Goal: Task Accomplishment & Management: Manage account settings

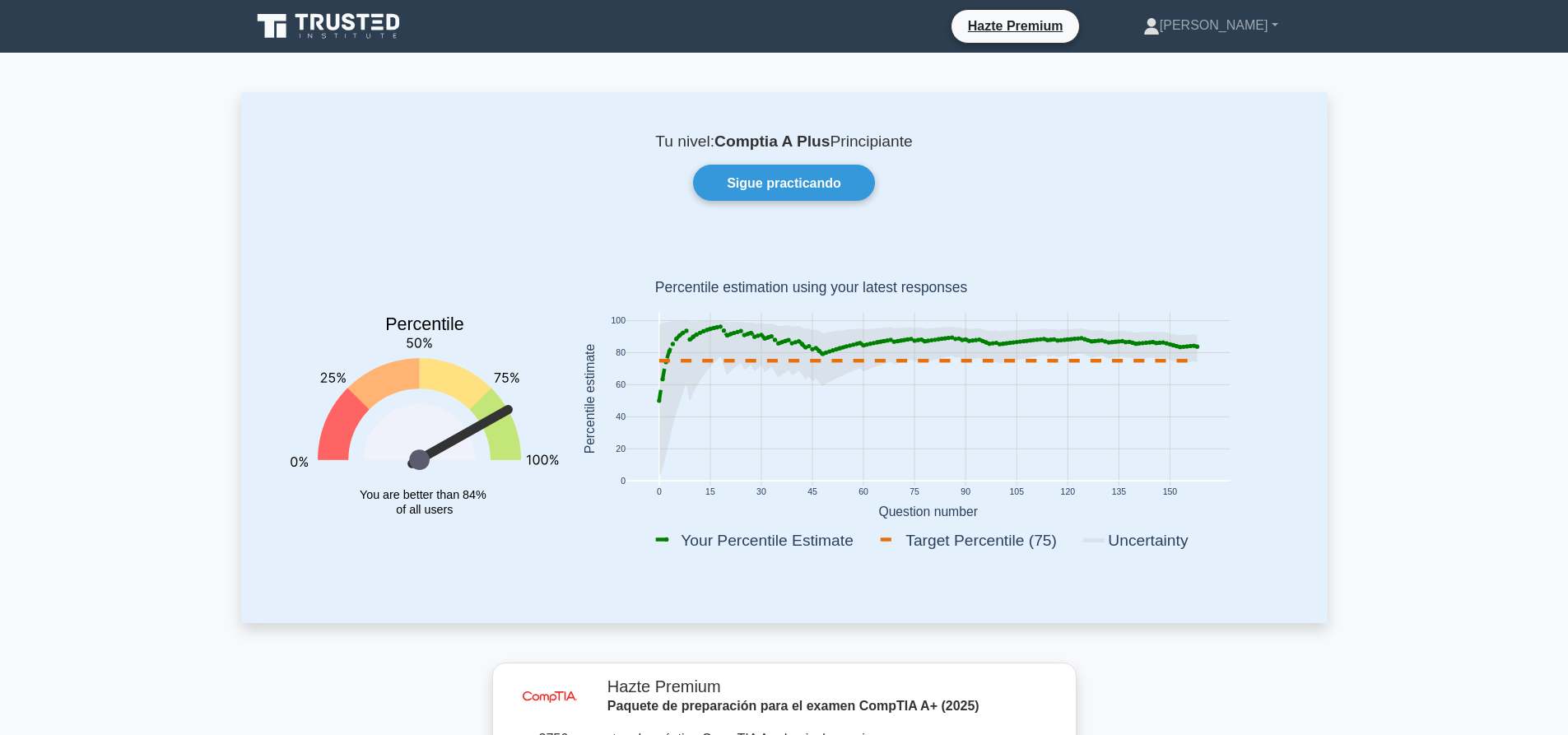
drag, startPoint x: 822, startPoint y: 135, endPoint x: 1137, endPoint y: 179, distance: 318.1
click at [935, 141] on p "Tu nivel: Comptia A Plus Principiante" at bounding box center [784, 141] width 1007 height 19
click at [1137, 179] on div "Sigue practicando" at bounding box center [783, 182] width 1027 height 35
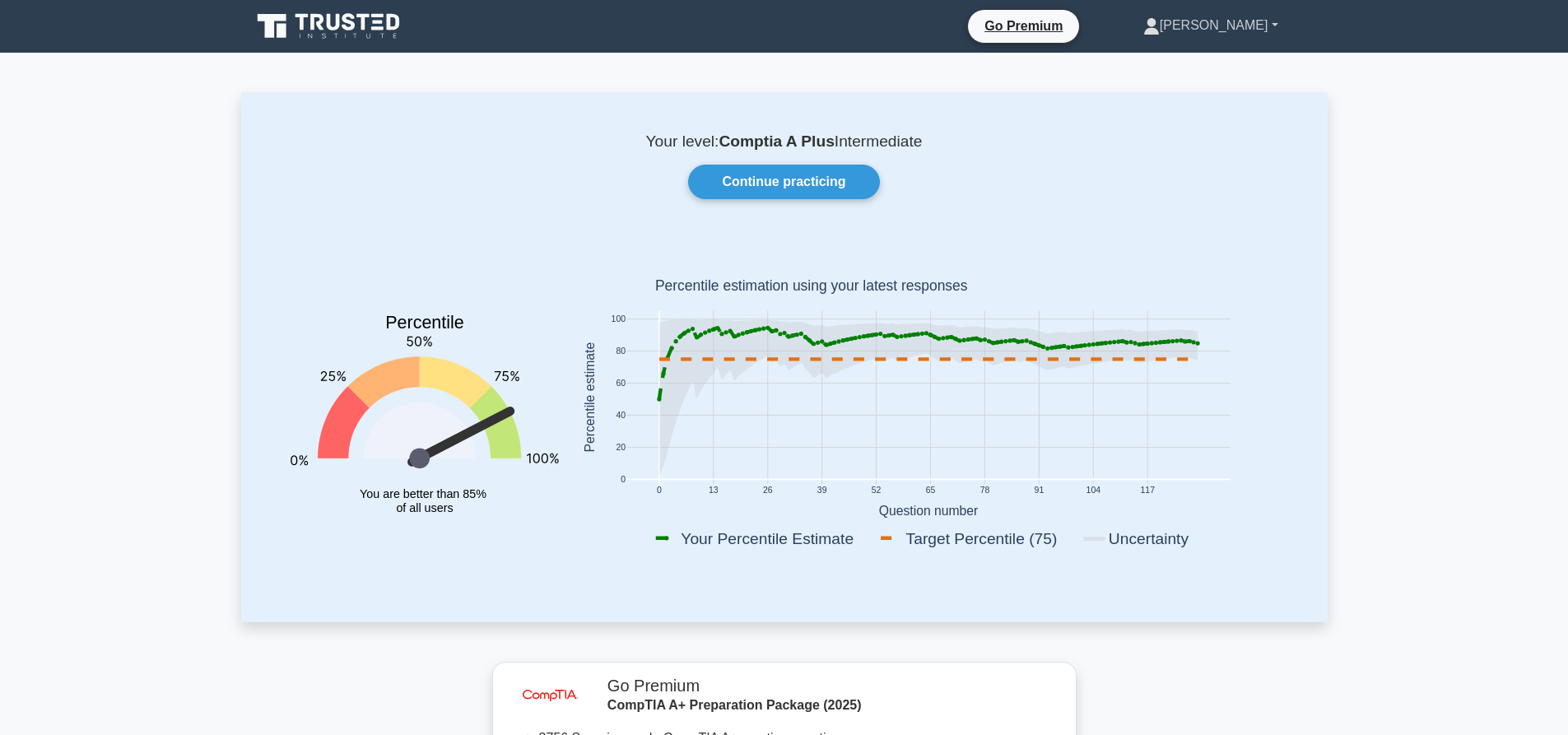
click at [1257, 36] on link "Nicolas" at bounding box center [1210, 26] width 214 height 33
click at [1271, 25] on link "Nicolas" at bounding box center [1210, 26] width 214 height 33
